Goal: Task Accomplishment & Management: Complete application form

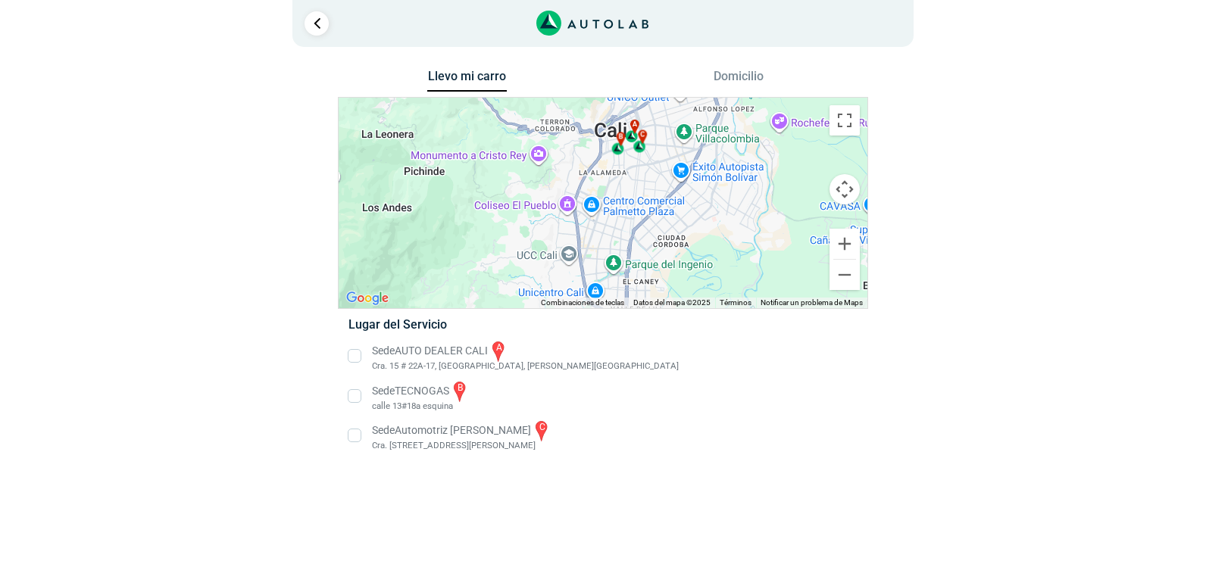
click at [352, 399] on li "Sede TECNOGAS b [GEOGRAPHIC_DATA] esquina" at bounding box center [602, 397] width 531 height 34
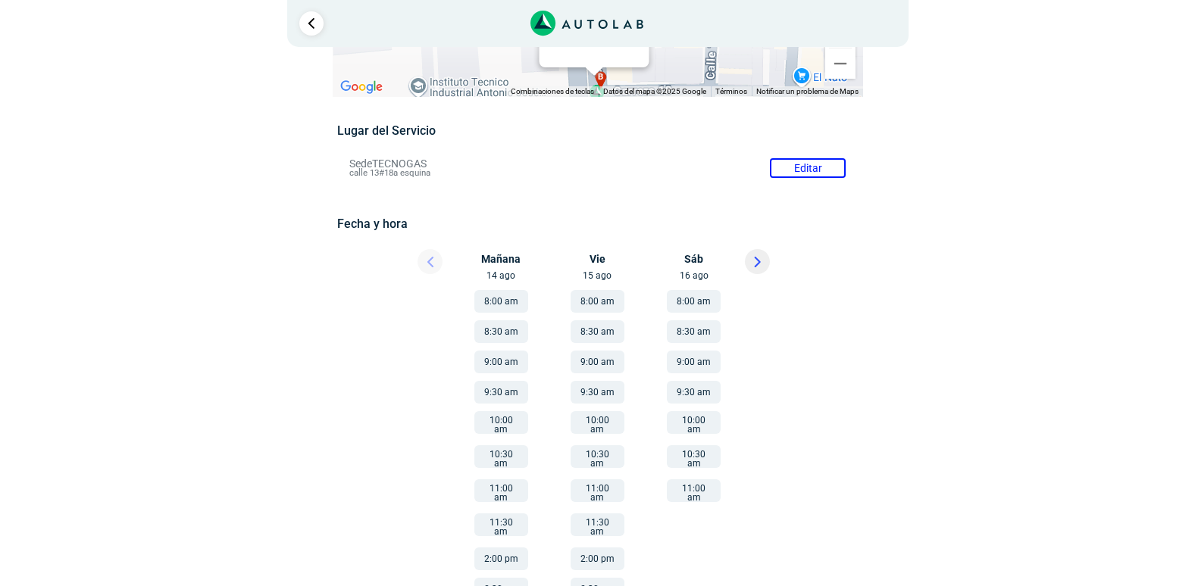
scroll to position [141, 0]
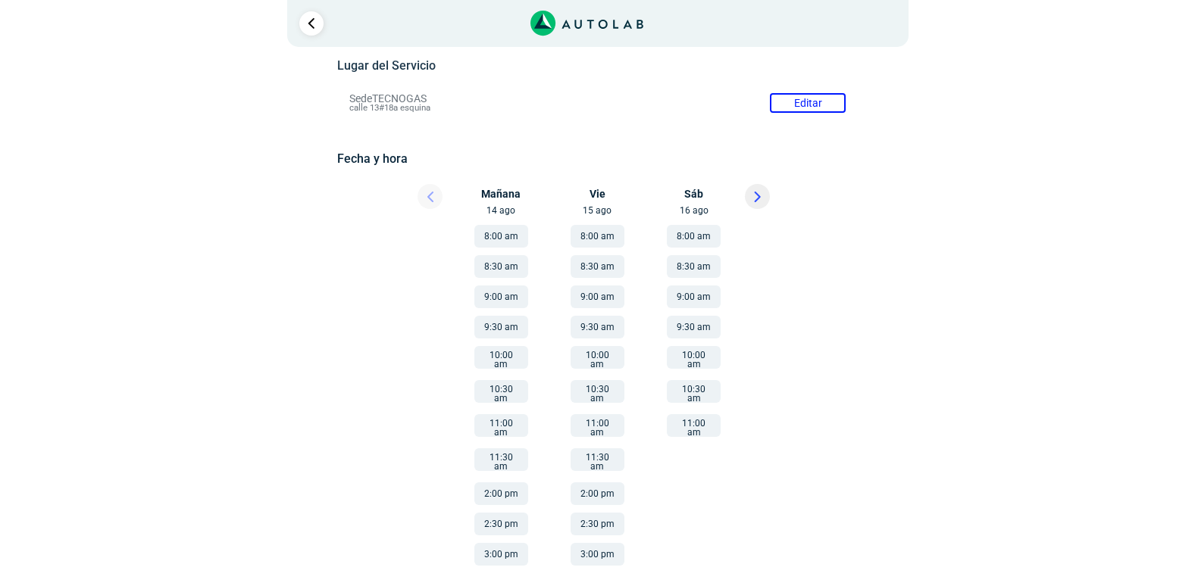
click at [500, 490] on button "2:00 pm" at bounding box center [501, 494] width 54 height 23
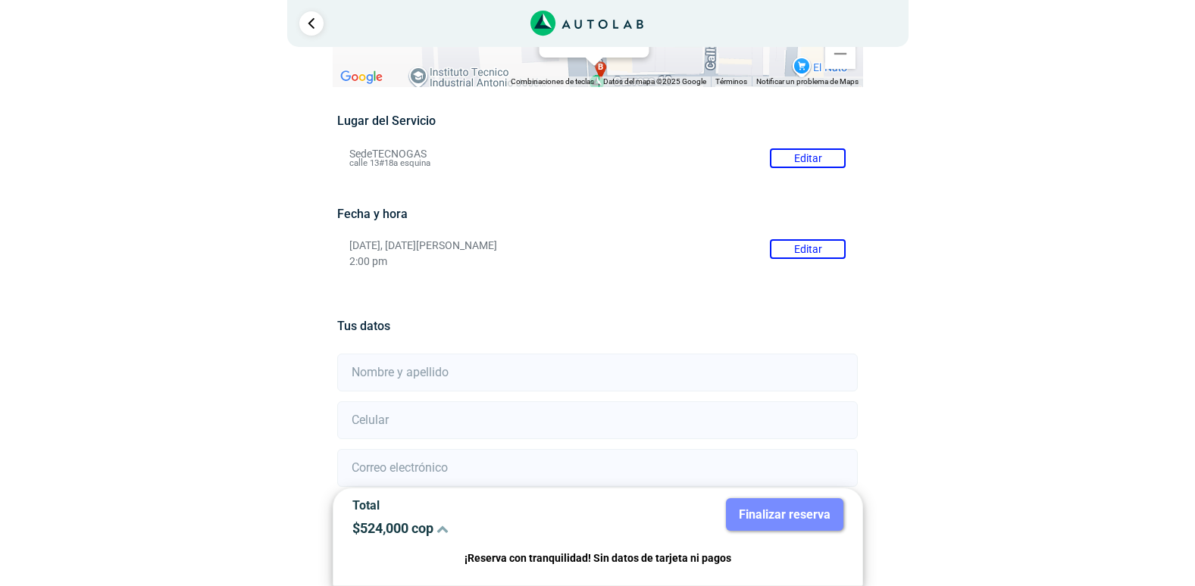
scroll to position [161, 0]
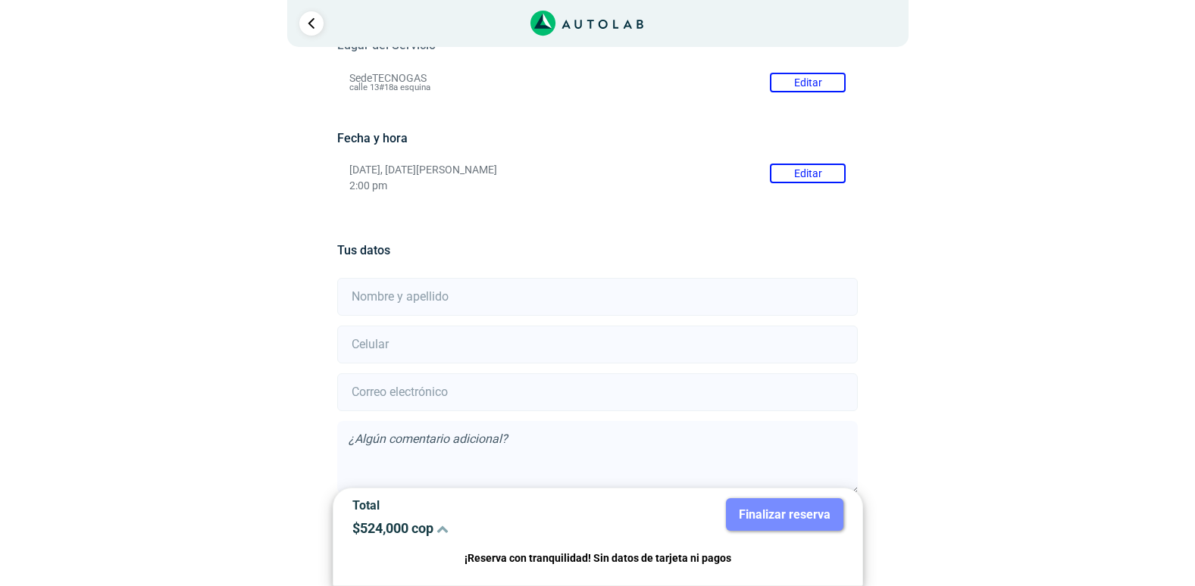
click at [432, 300] on input "text" at bounding box center [597, 297] width 521 height 38
type input "[PERSON_NAME]"
type input "3154652467"
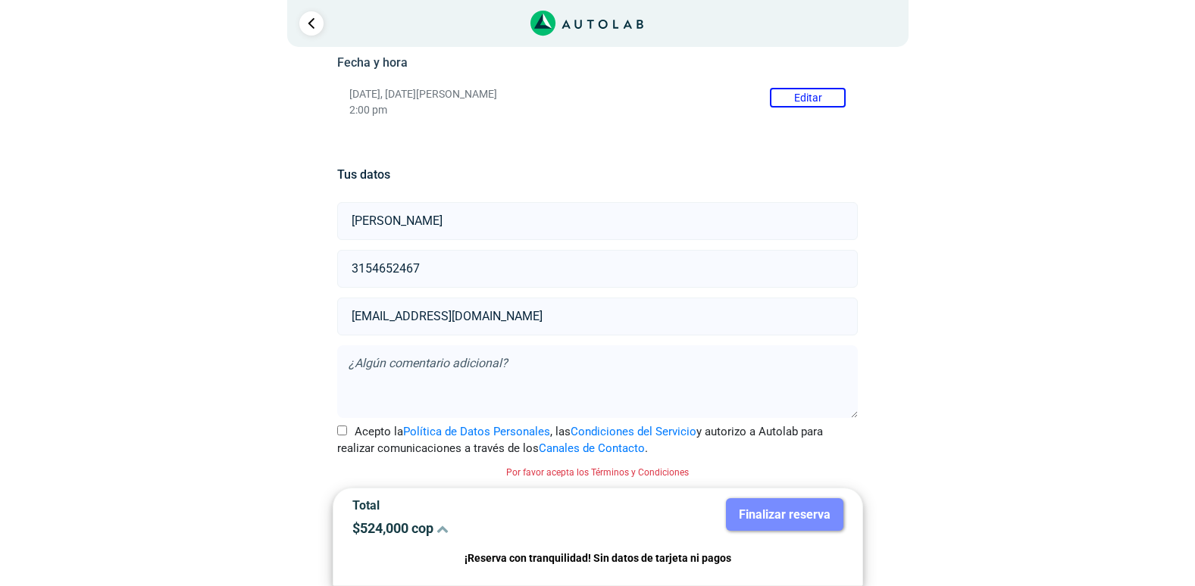
type input "[EMAIL_ADDRESS][DOMAIN_NAME]"
click at [347, 431] on label "Acepto la Política de Datos Personales , las Condiciones del Servicio y autoriz…" at bounding box center [597, 441] width 521 height 34
click at [347, 431] on input "Acepto la Política de Datos Personales , las Condiciones del Servicio y autoriz…" at bounding box center [342, 431] width 10 height 10
checkbox input "true"
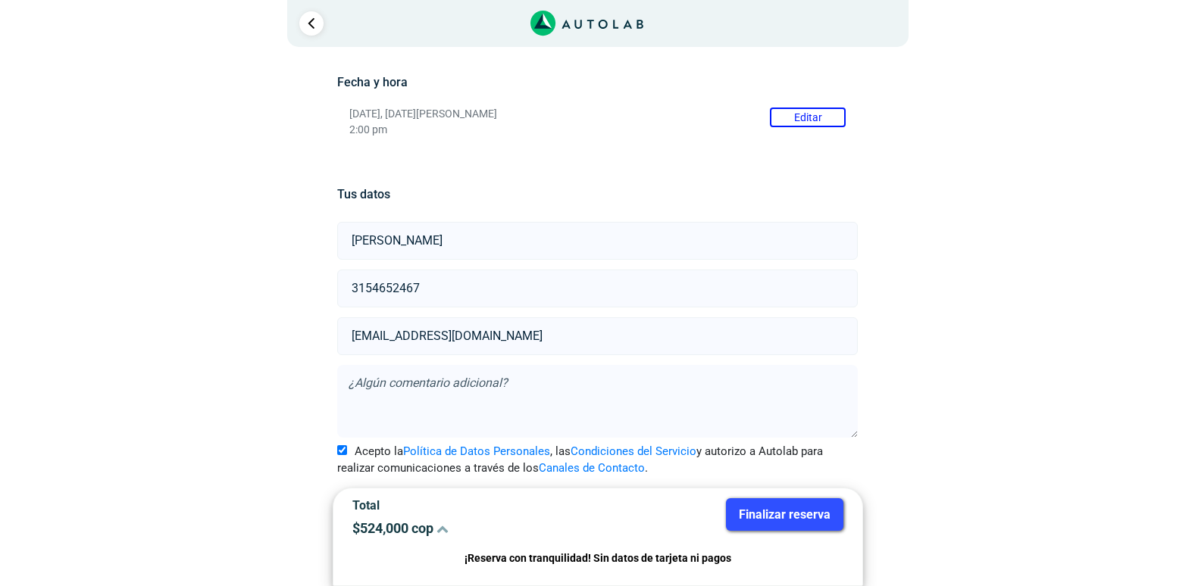
scroll to position [217, 0]
click at [796, 512] on button "Finalizar reserva" at bounding box center [784, 515] width 117 height 33
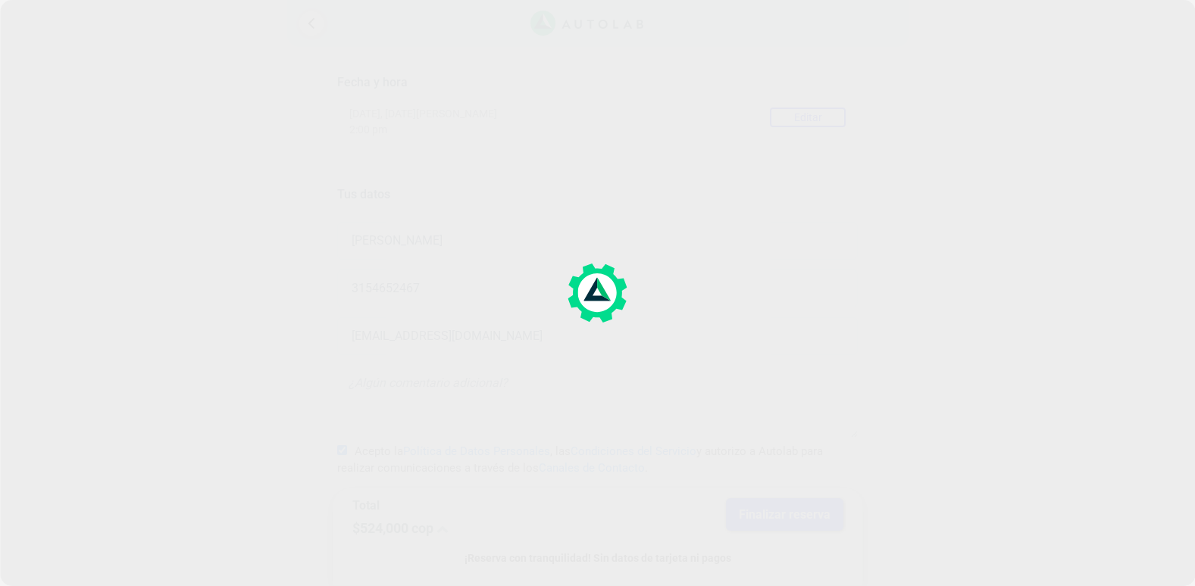
scroll to position [0, 0]
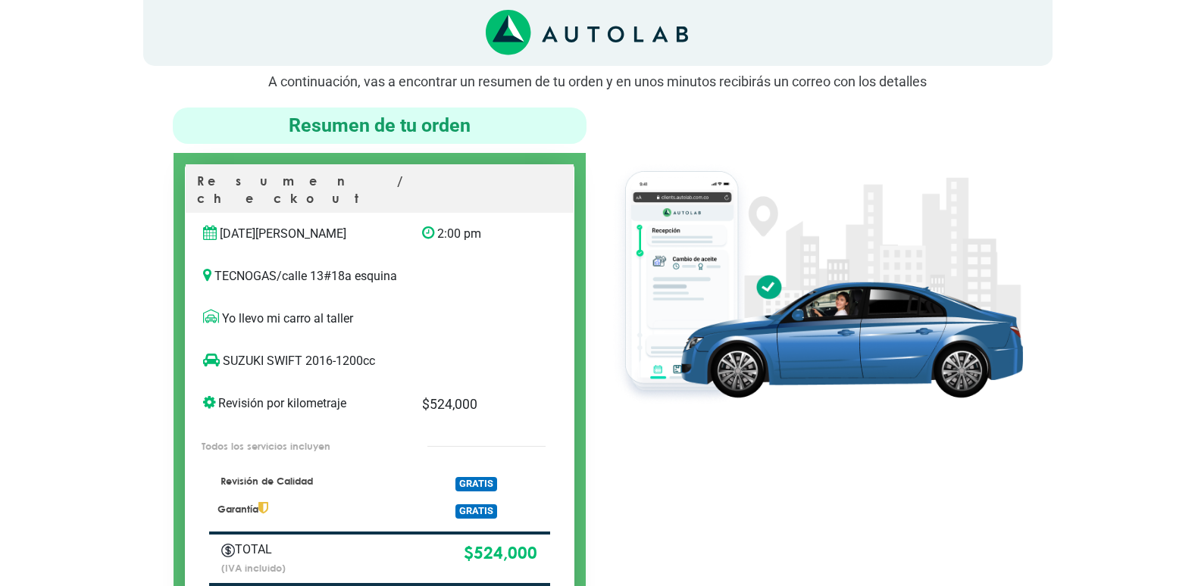
scroll to position [152, 0]
